Goal: Task Accomplishment & Management: Manage account settings

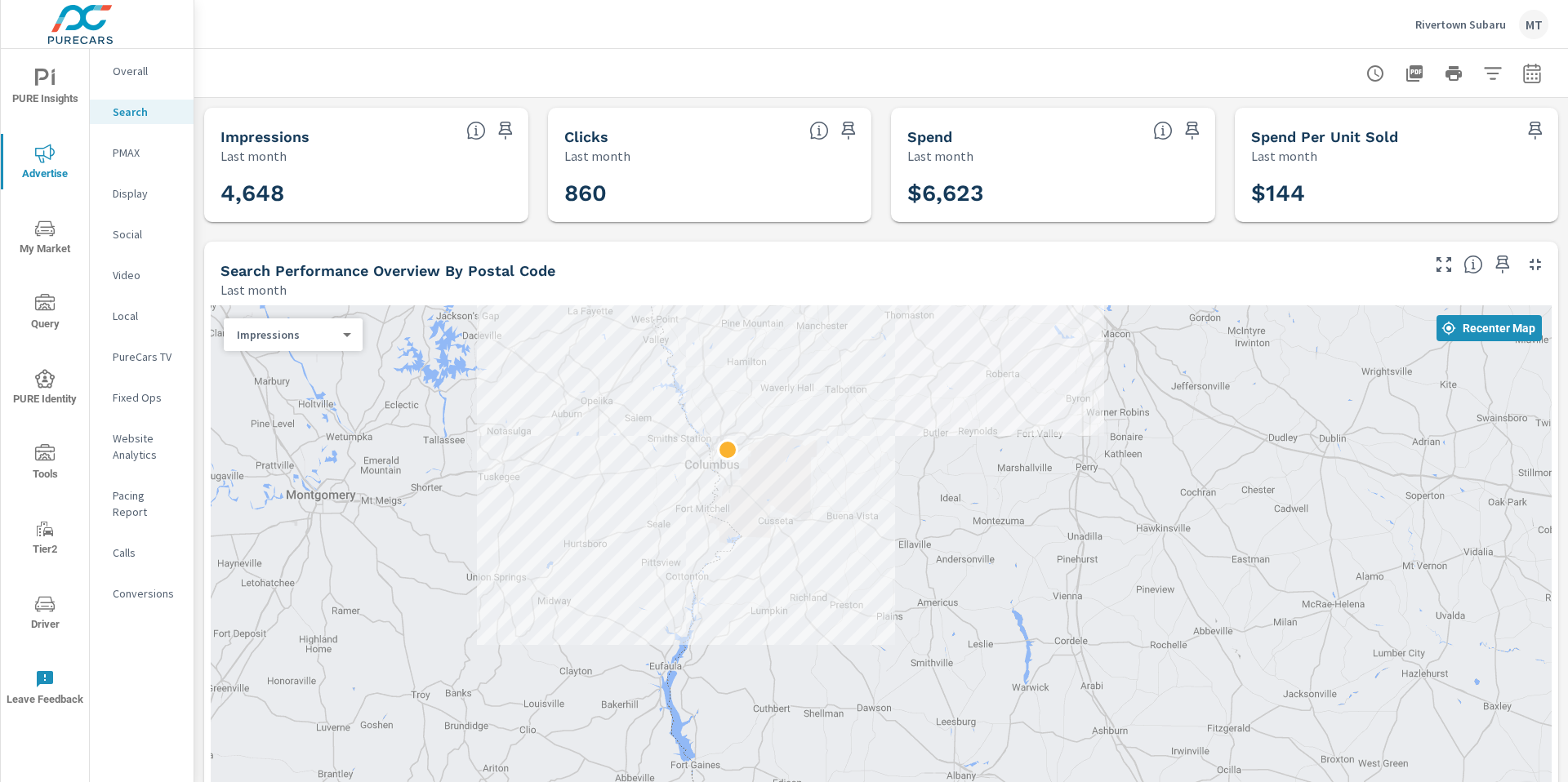
scroll to position [104, 0]
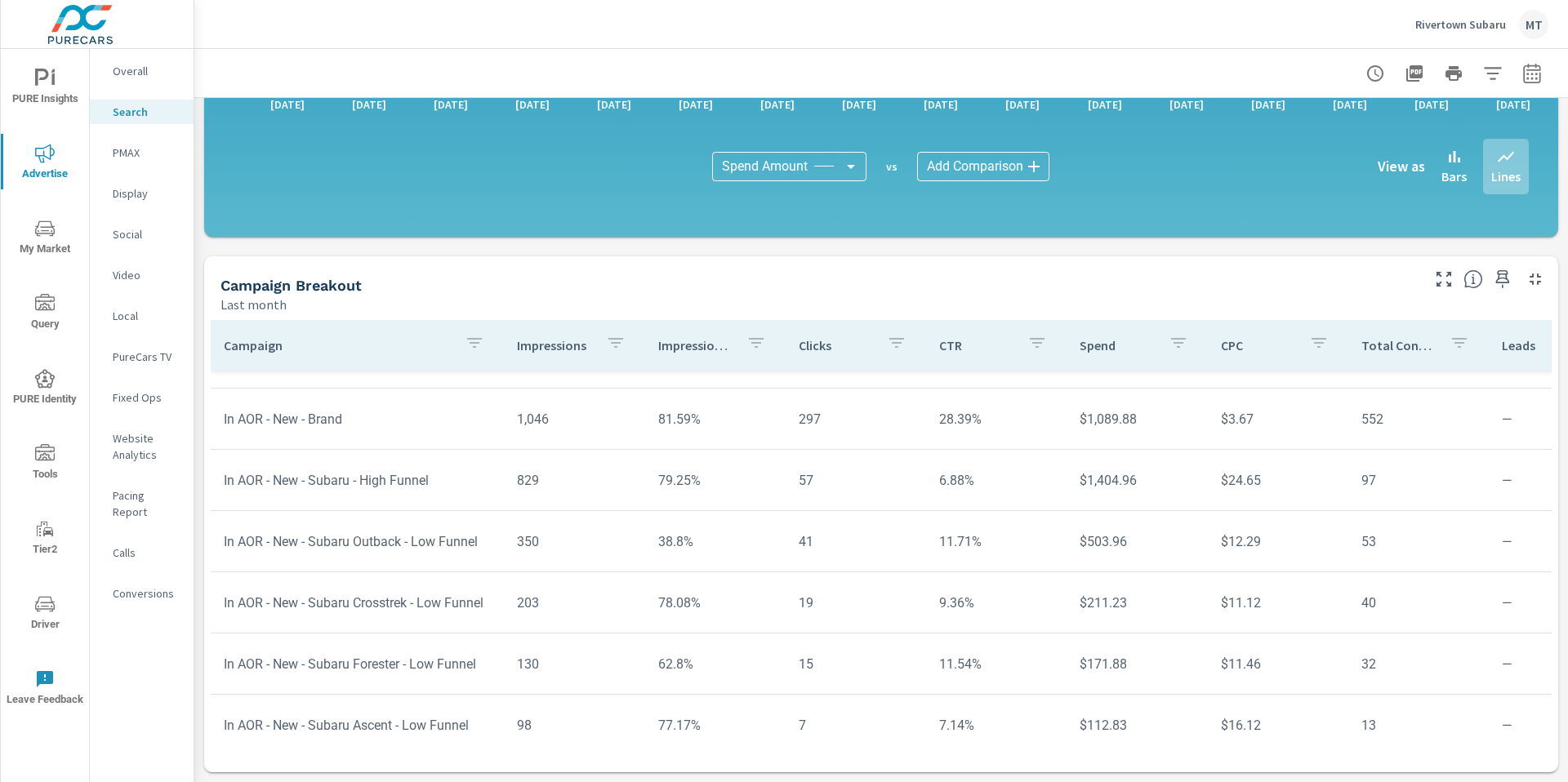
click at [1484, 21] on p "Rivertown Subaru" at bounding box center [1461, 24] width 91 height 15
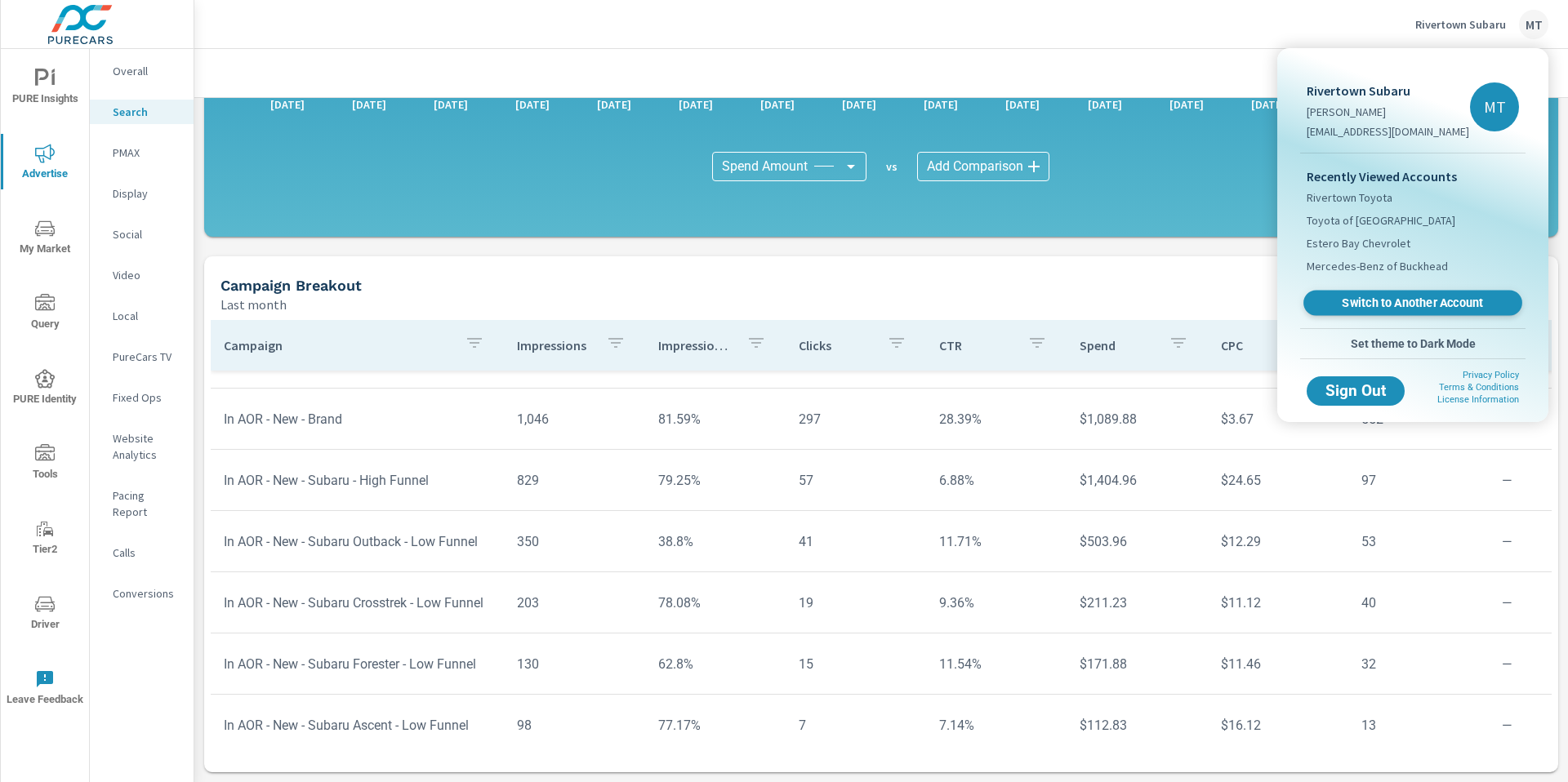
click at [1428, 300] on span "Switch to Another Account" at bounding box center [1411, 303] width 200 height 15
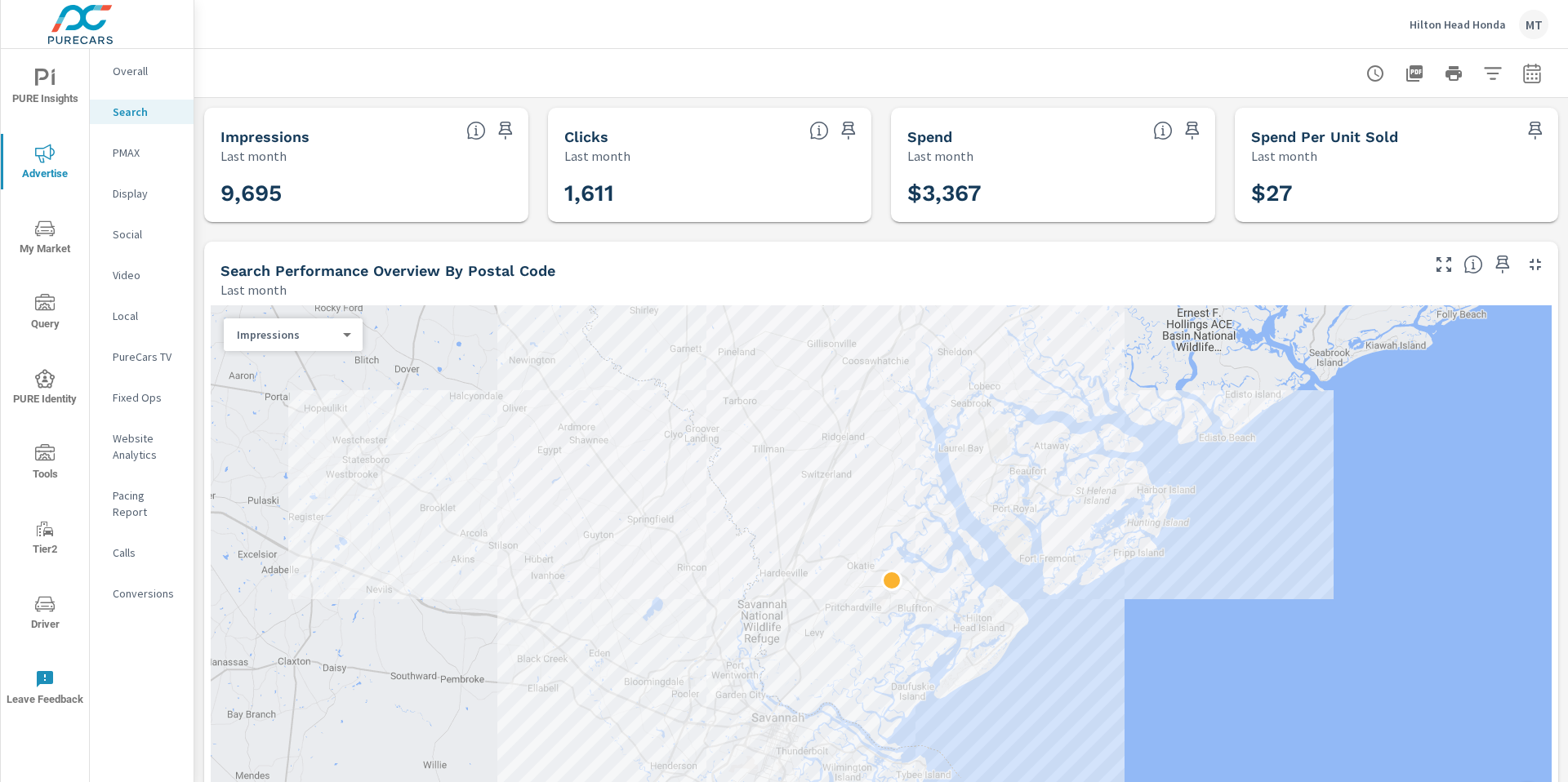
click at [35, 77] on icon "nav menu" at bounding box center [45, 78] width 20 height 20
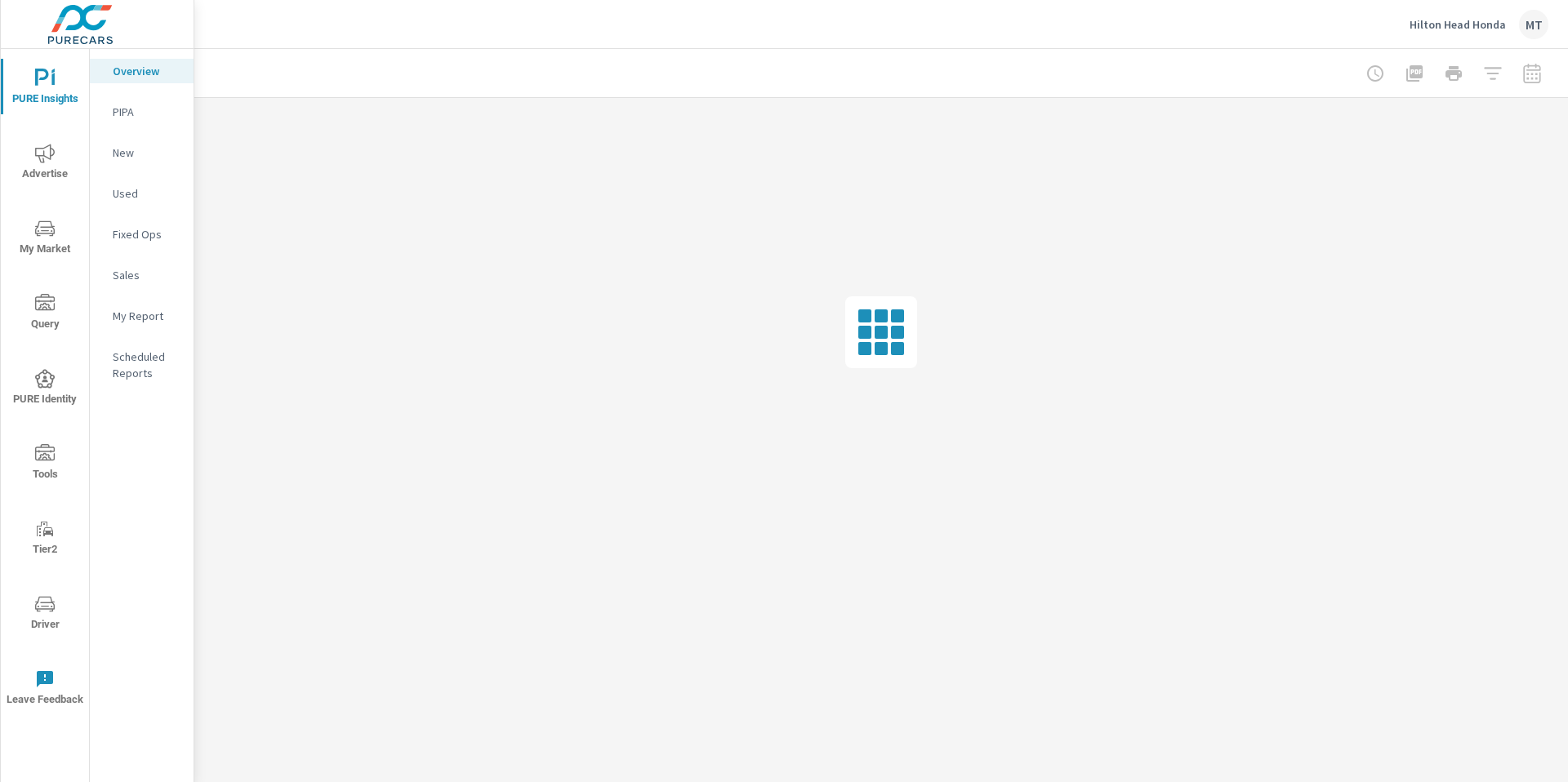
click at [39, 230] on icon "nav menu" at bounding box center [45, 228] width 20 height 20
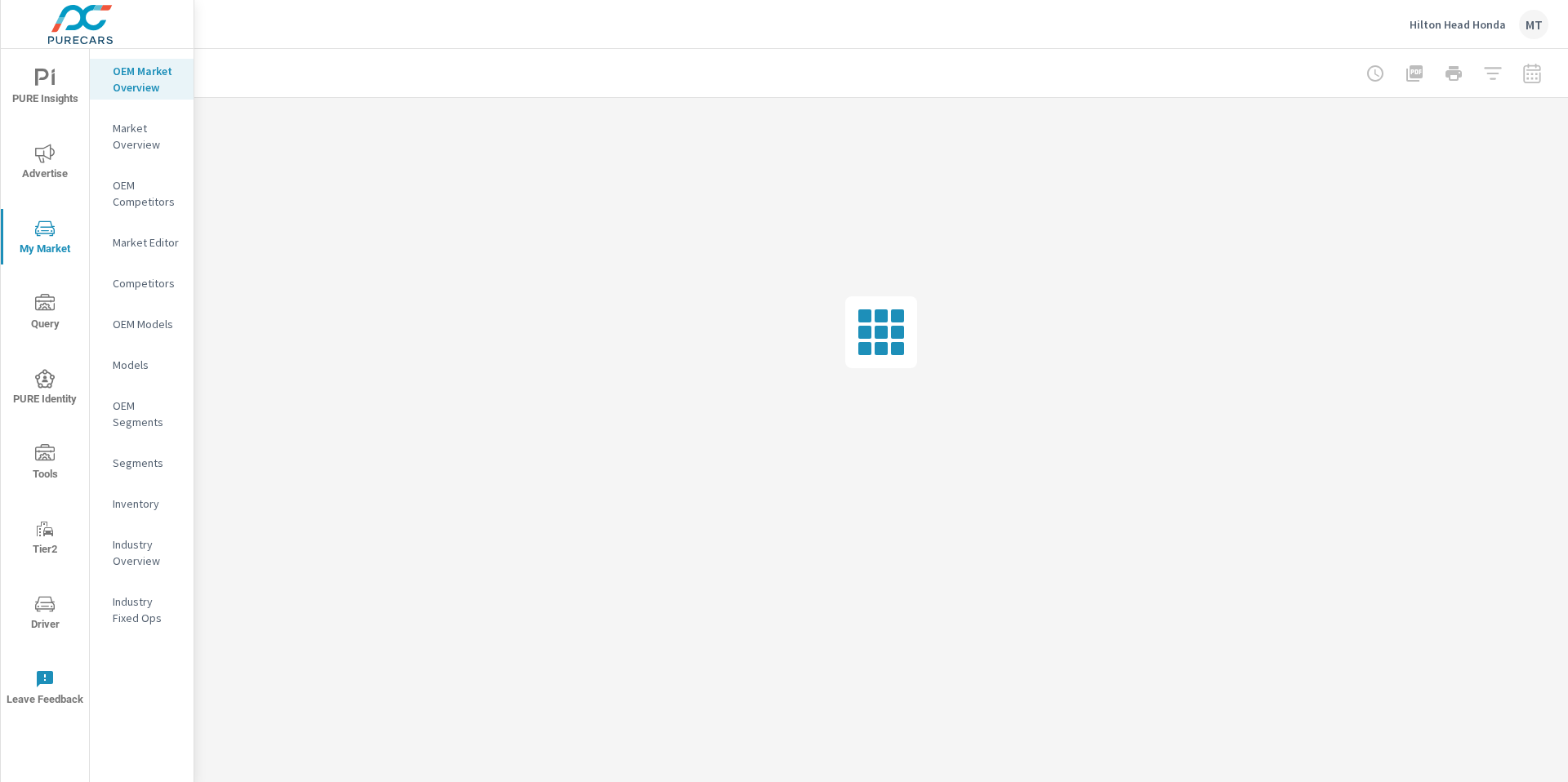
click at [147, 498] on p "Inventory" at bounding box center [147, 503] width 68 height 16
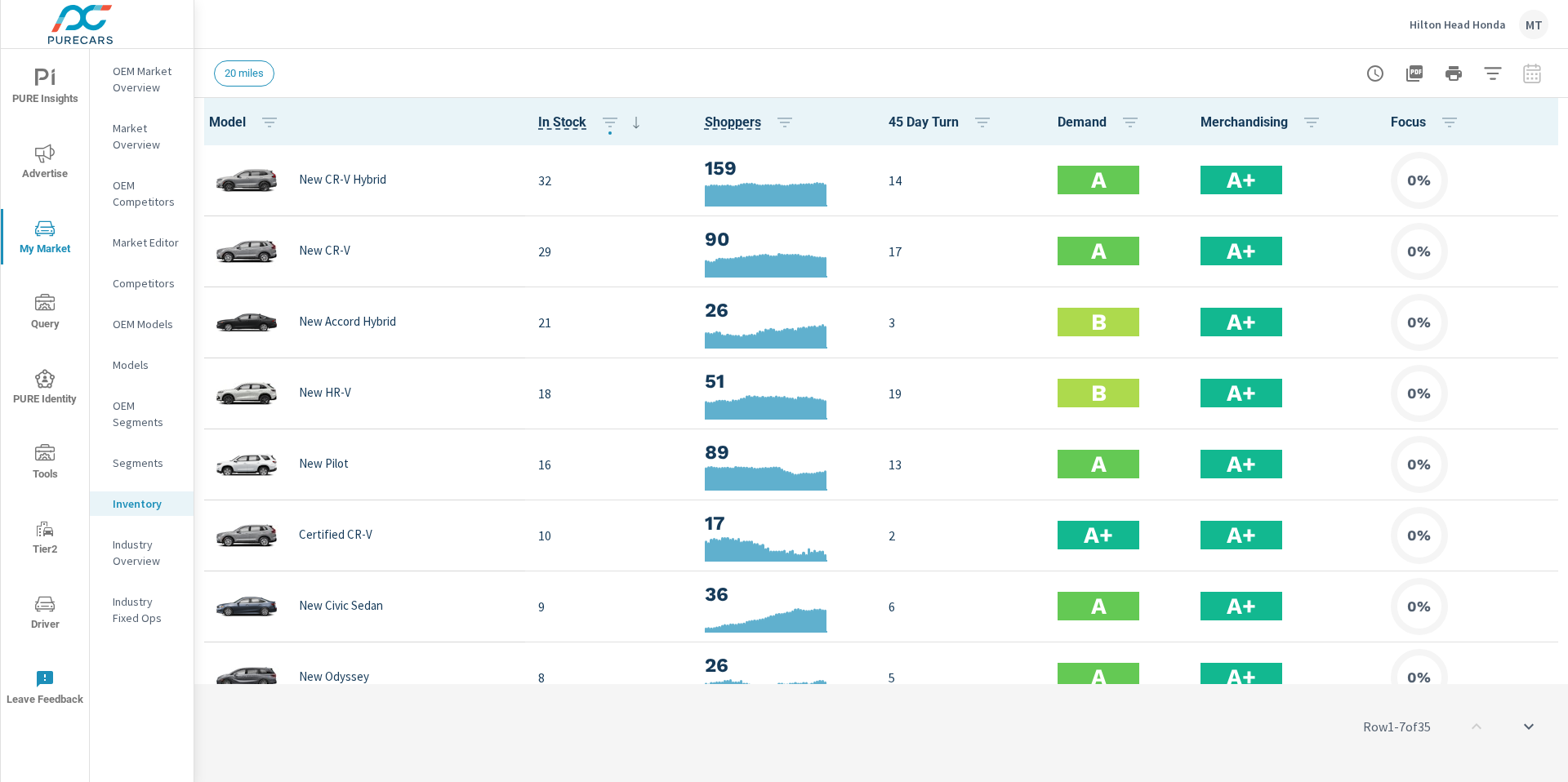
scroll to position [1, 0]
click at [49, 74] on icon "nav menu" at bounding box center [45, 78] width 20 height 20
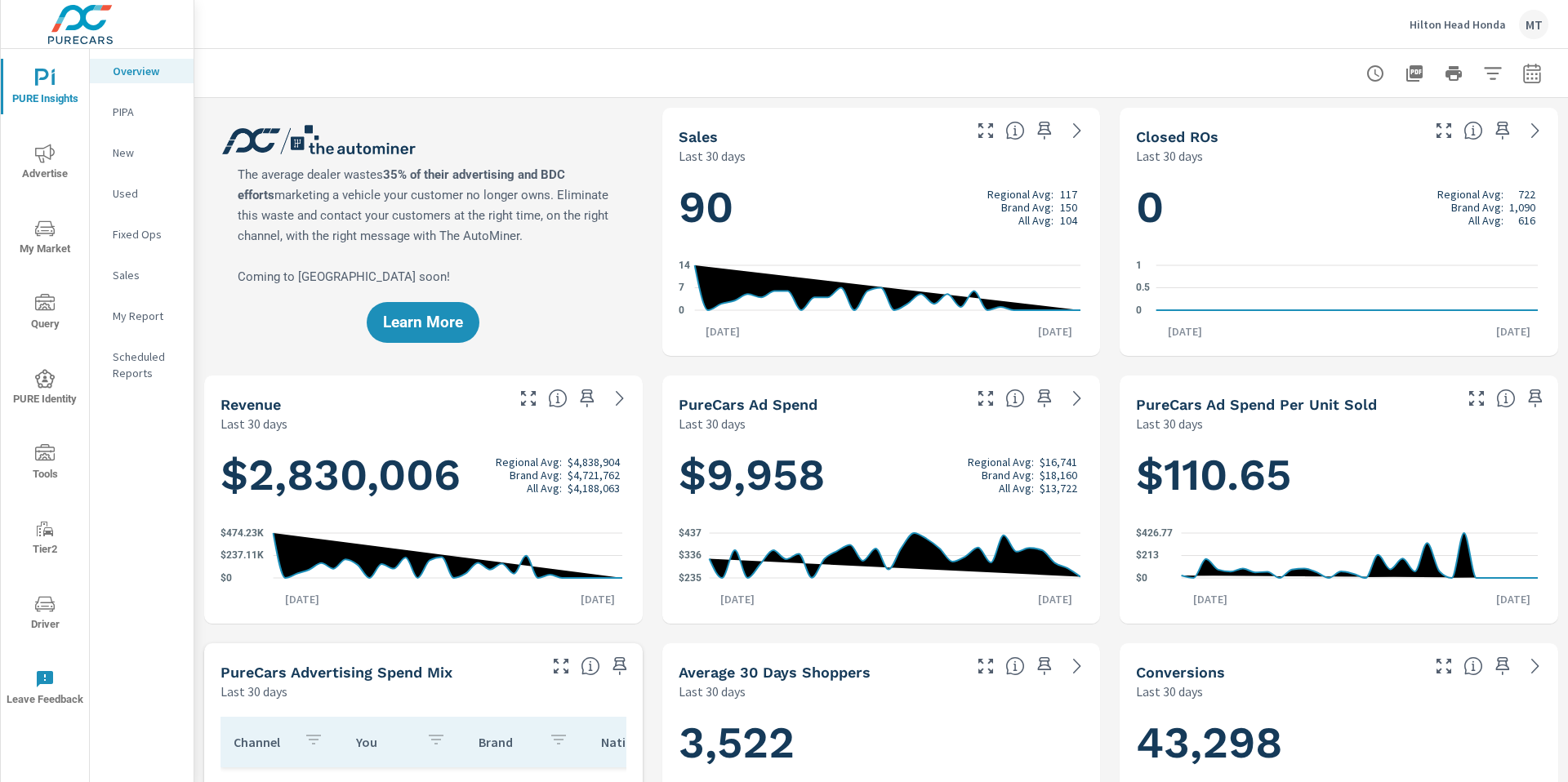
click at [1526, 78] on icon "button" at bounding box center [1531, 73] width 20 height 20
select select "Last 30 days"
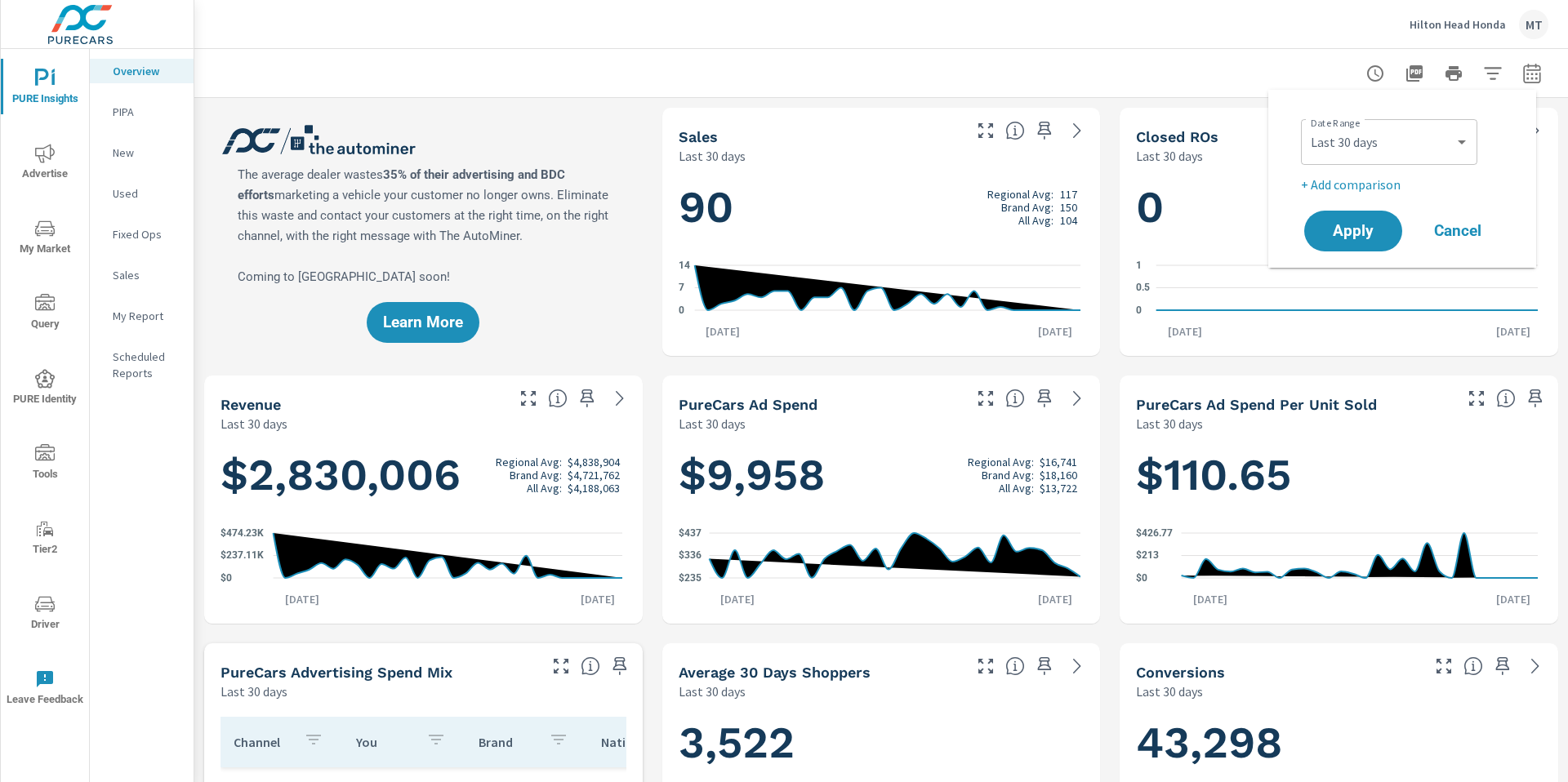
click at [1379, 185] on p "+ Add comparison" at bounding box center [1405, 184] width 209 height 20
select select "Previous period"
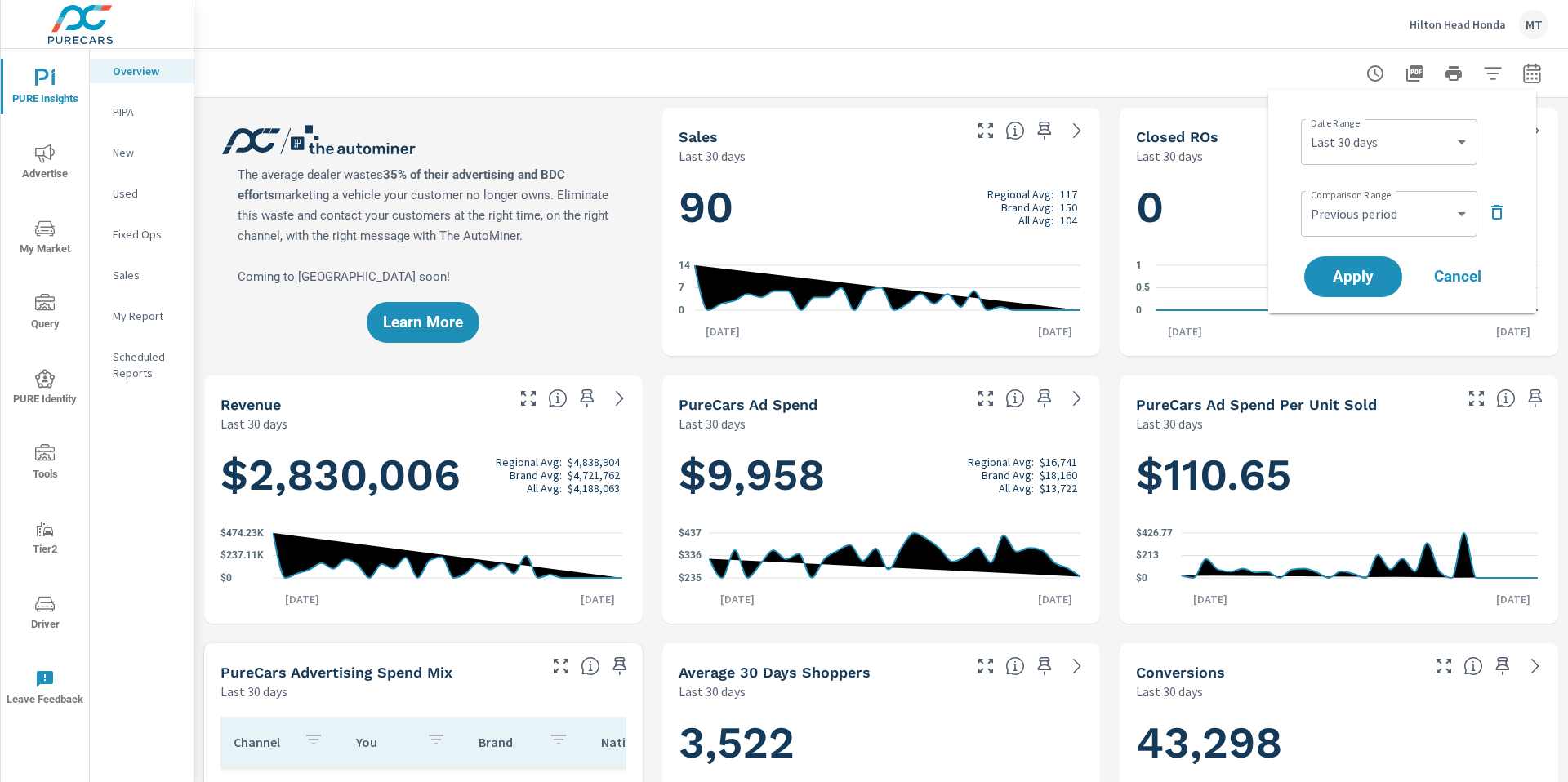
scroll to position [1, 0]
click at [1368, 272] on span "Apply" at bounding box center [1353, 277] width 67 height 15
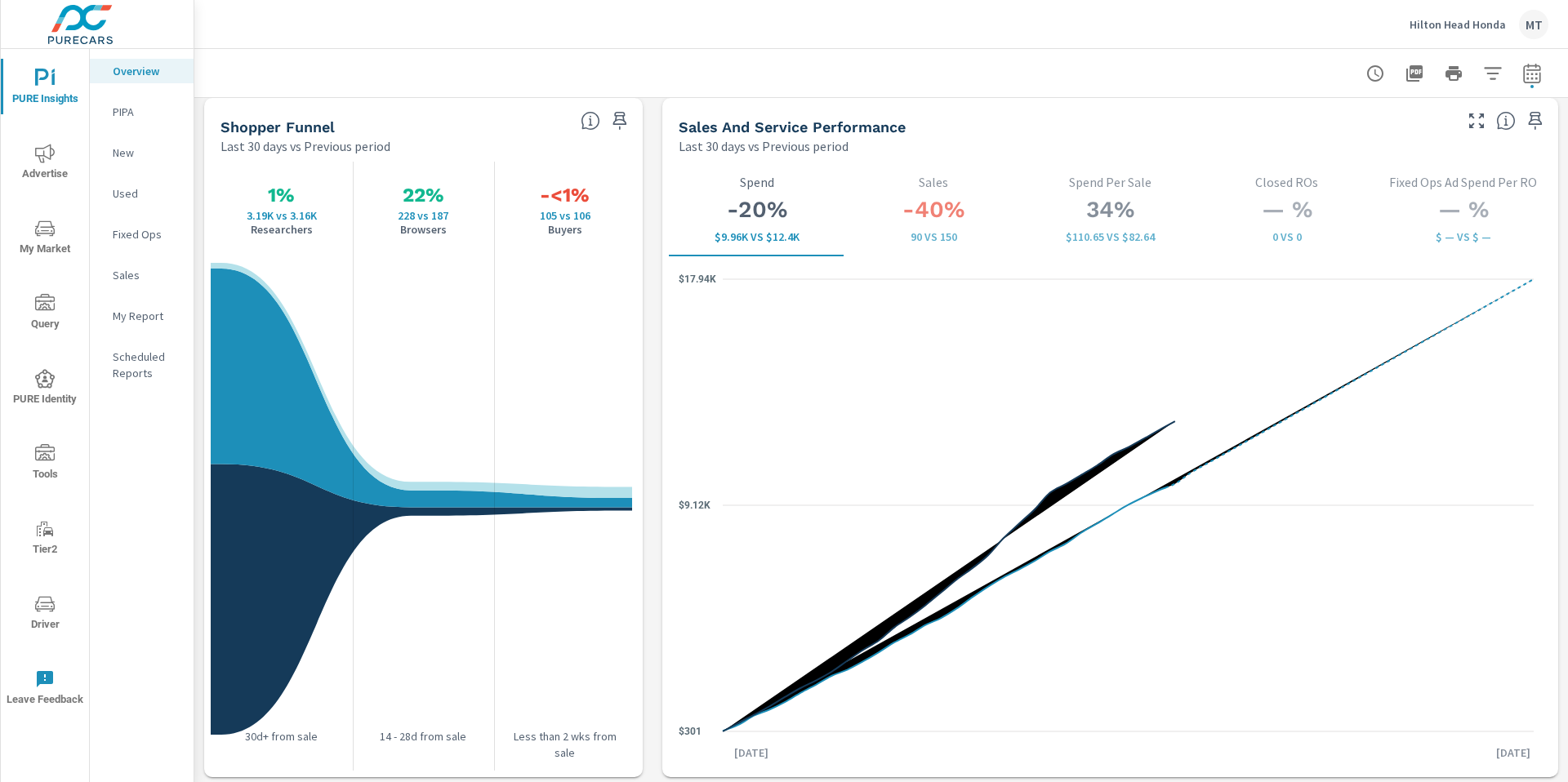
scroll to position [2103, 0]
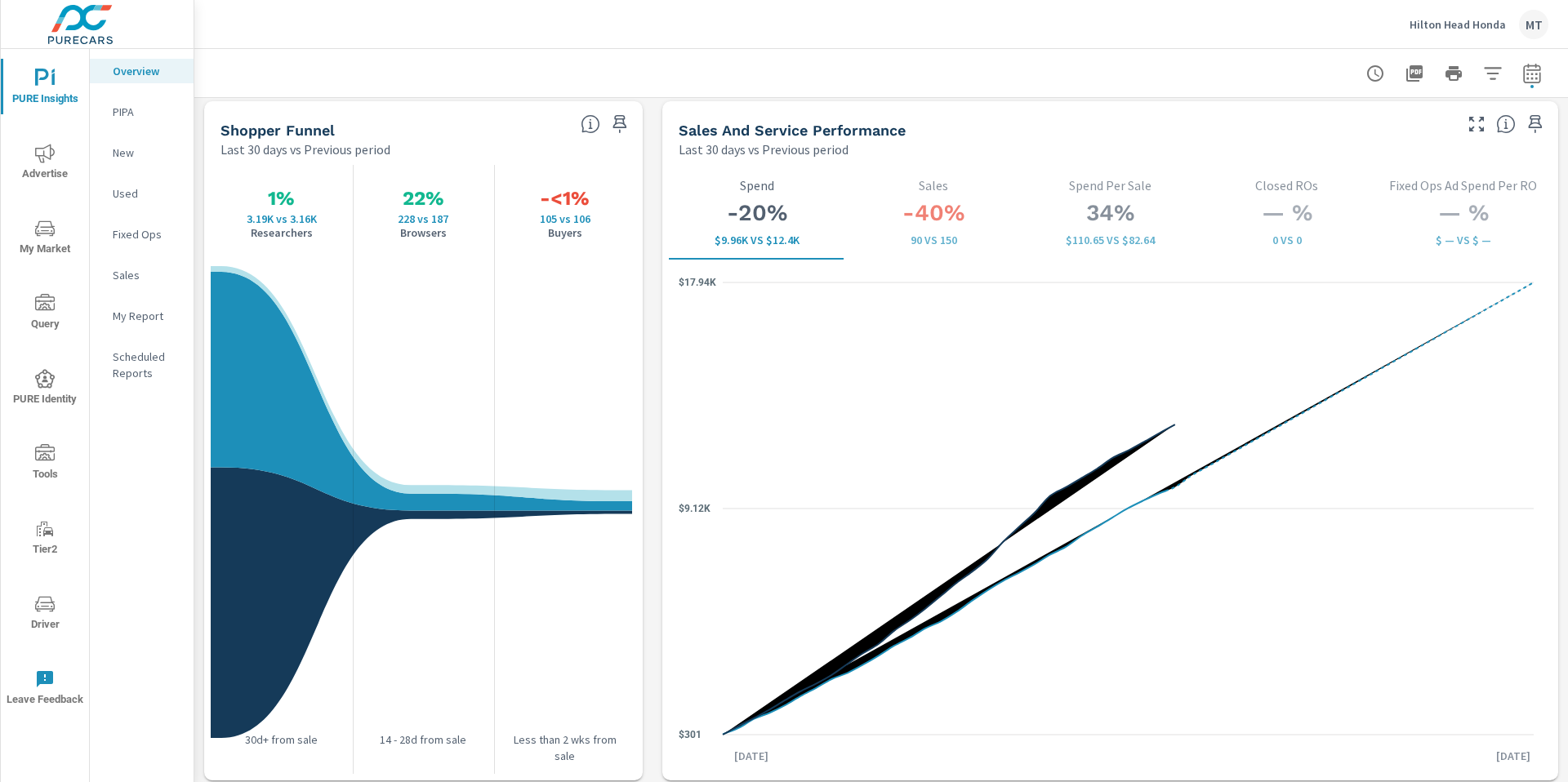
click at [47, 165] on span "Advertise" at bounding box center [45, 164] width 78 height 40
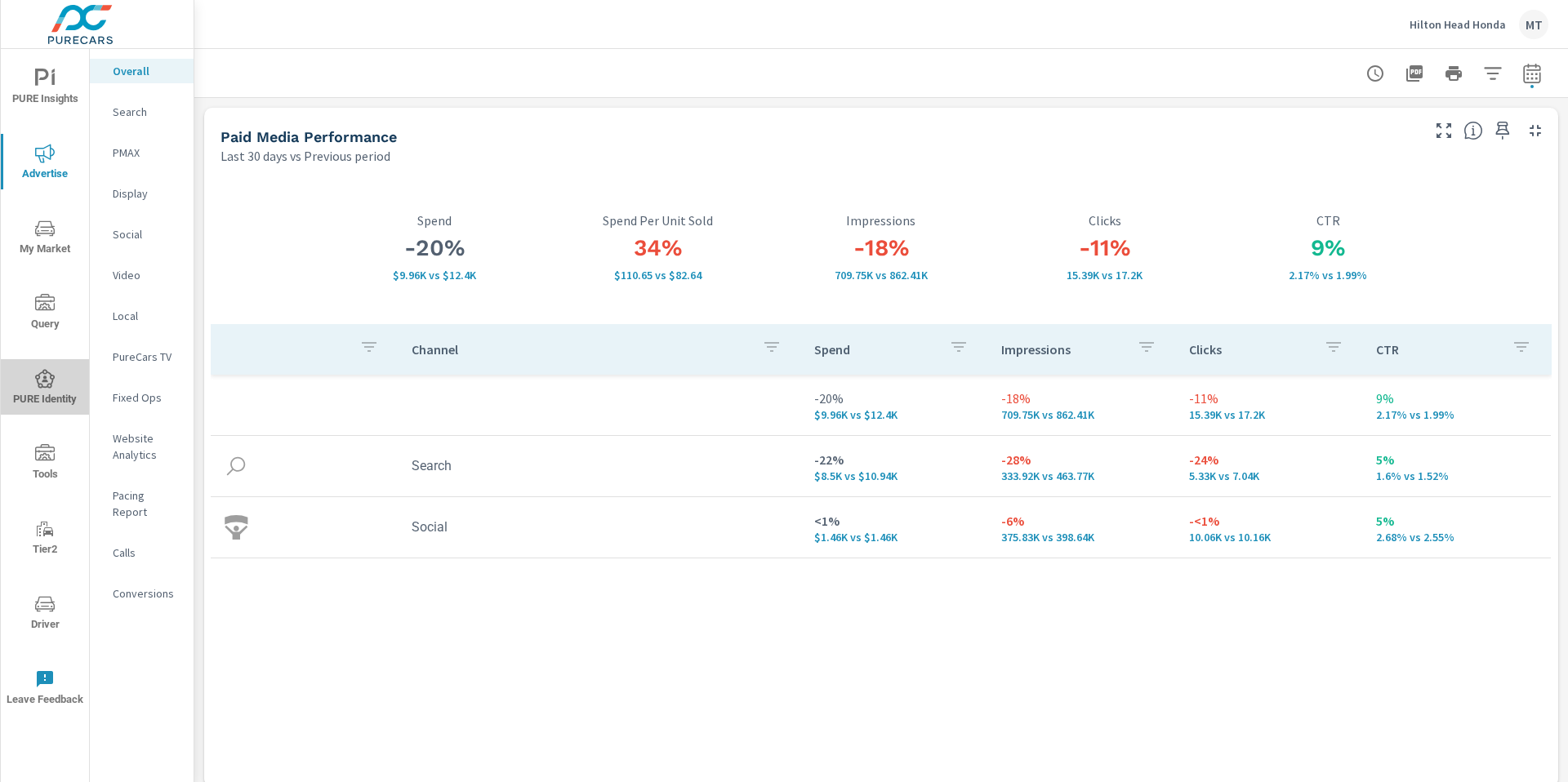
click at [45, 382] on icon "nav menu" at bounding box center [45, 379] width 20 height 20
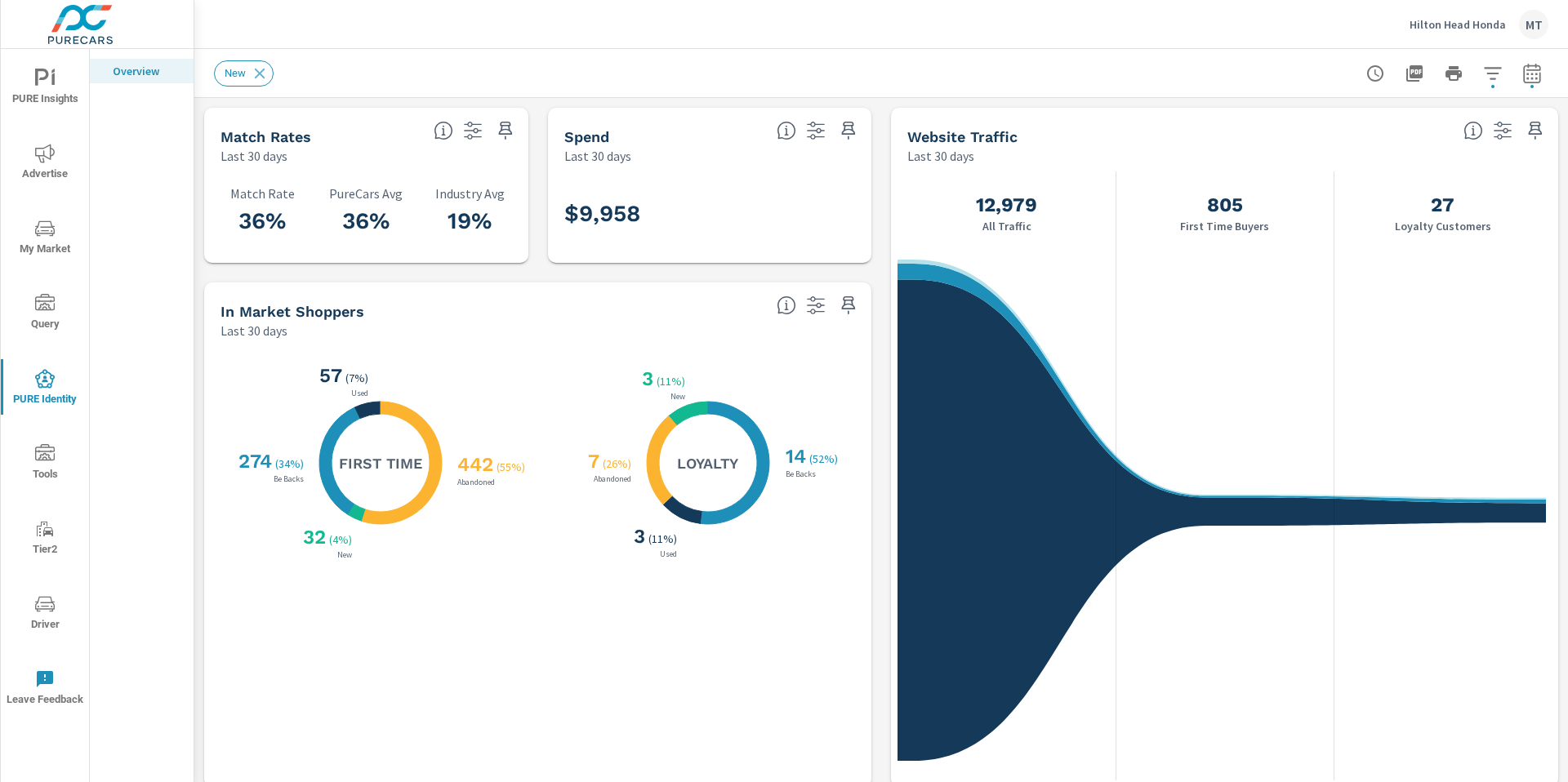
scroll to position [1, 0]
